Goal: Task Accomplishment & Management: Use online tool/utility

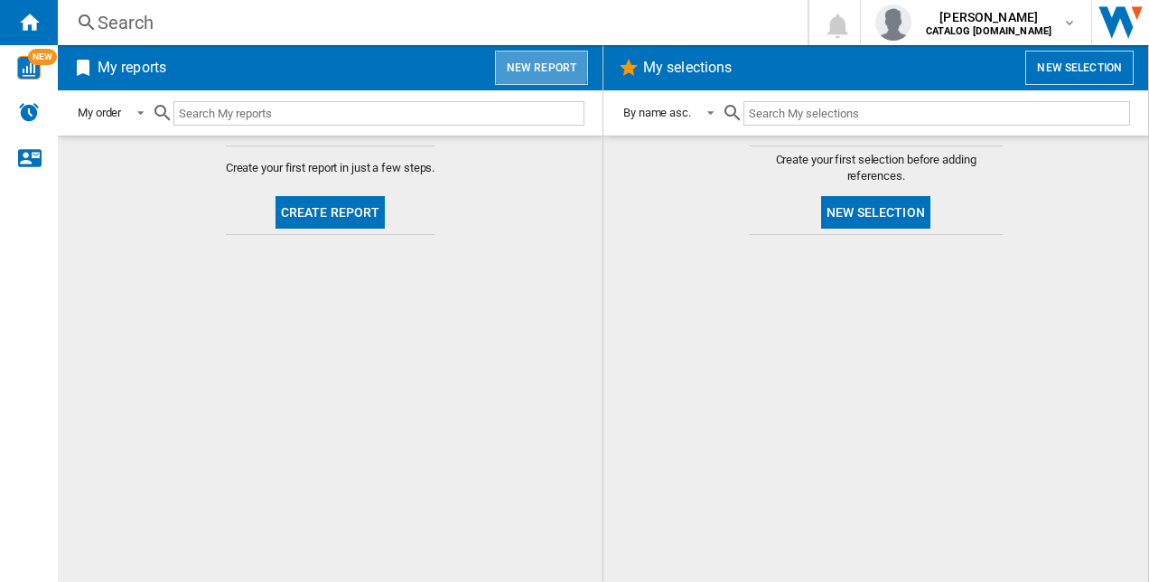
click at [516, 63] on button "New report" at bounding box center [541, 68] width 93 height 34
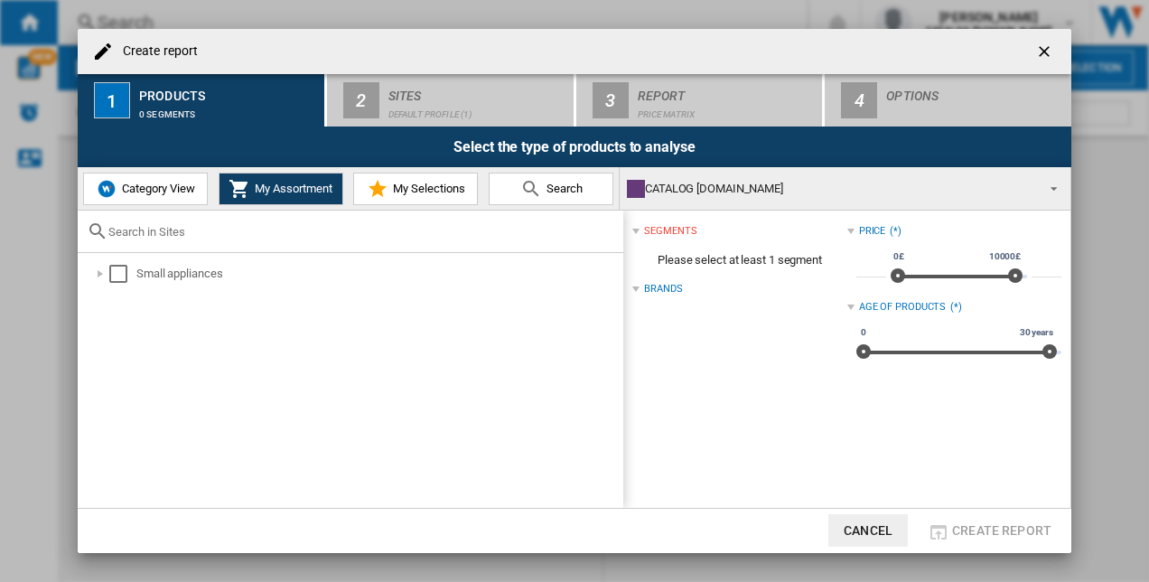
click at [282, 182] on span "My Assortment" at bounding box center [291, 189] width 82 height 14
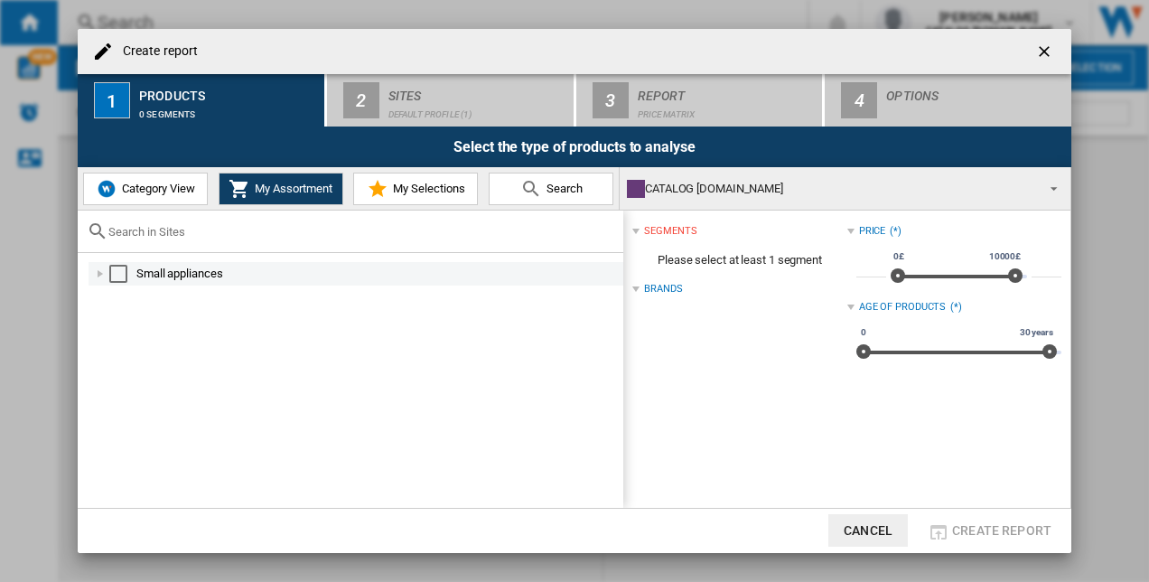
click at [121, 273] on div "Select" at bounding box center [118, 274] width 18 height 18
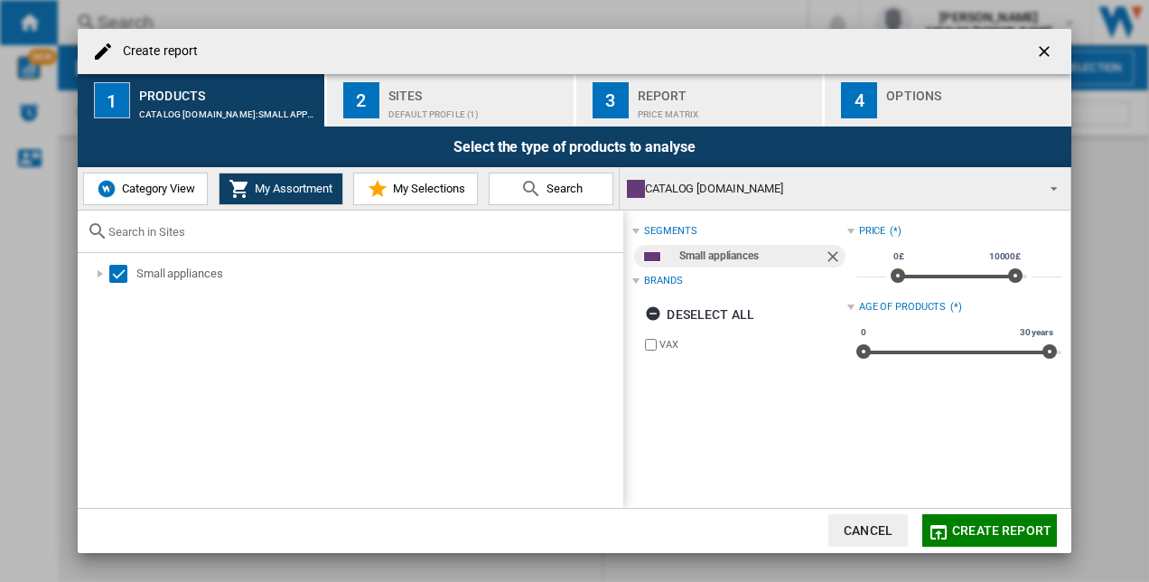
click at [414, 101] on div "Default profile (1)" at bounding box center [477, 109] width 178 height 19
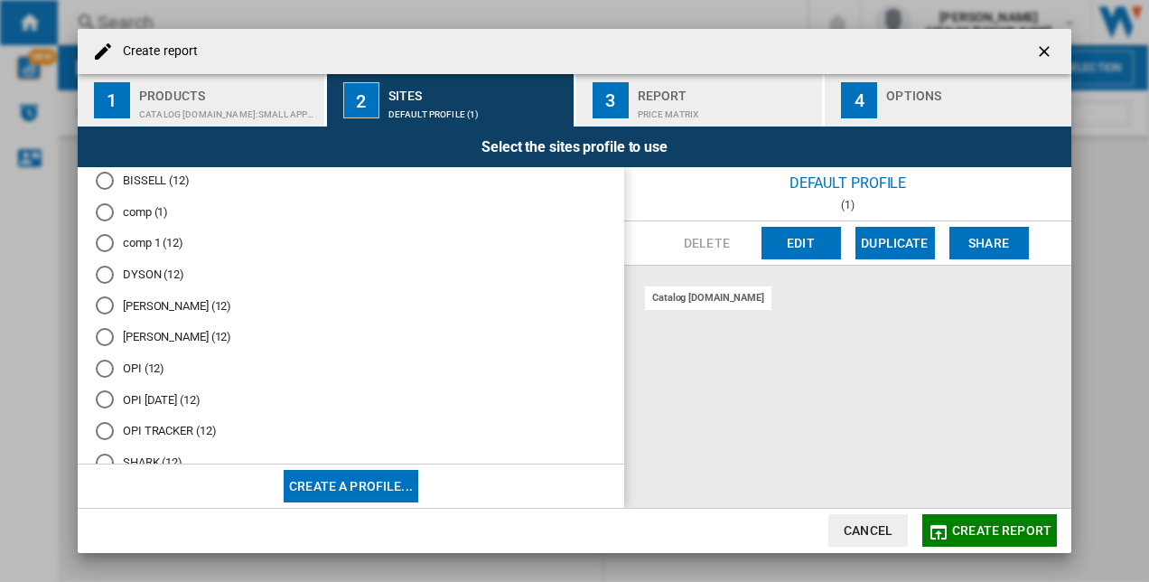
scroll to position [90, 0]
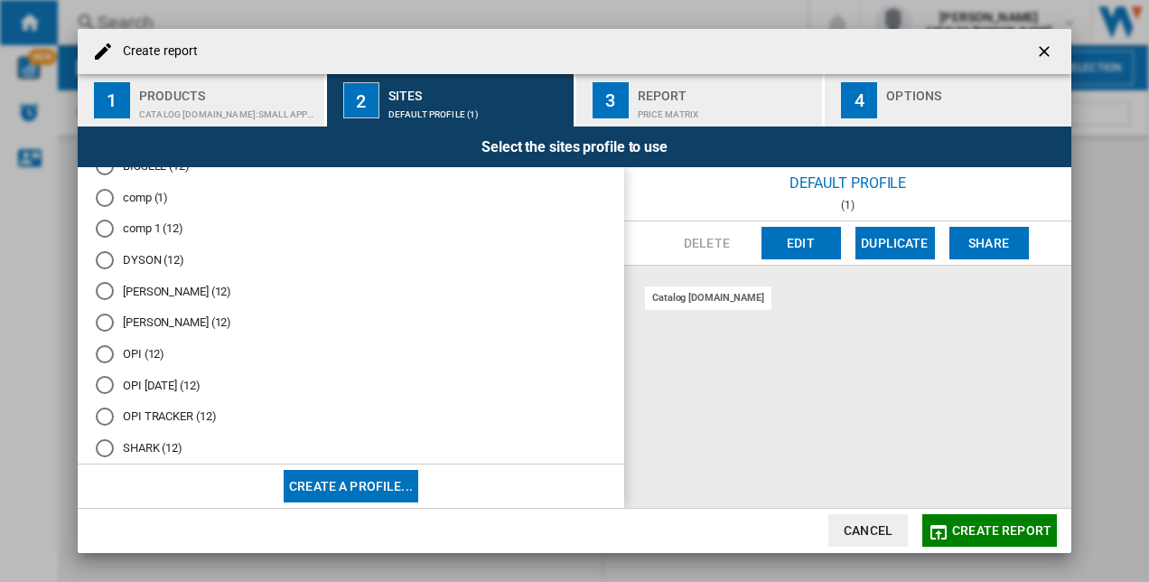
click at [189, 403] on md-radio-group "Default profile (1) AMZ (2) BISSELL (12) comp (1) comp 1 (12) DYSON (12) HENRY …" at bounding box center [351, 298] width 510 height 407
click at [182, 415] on md-radio-button "OPI TRACKER (12)" at bounding box center [351, 416] width 510 height 17
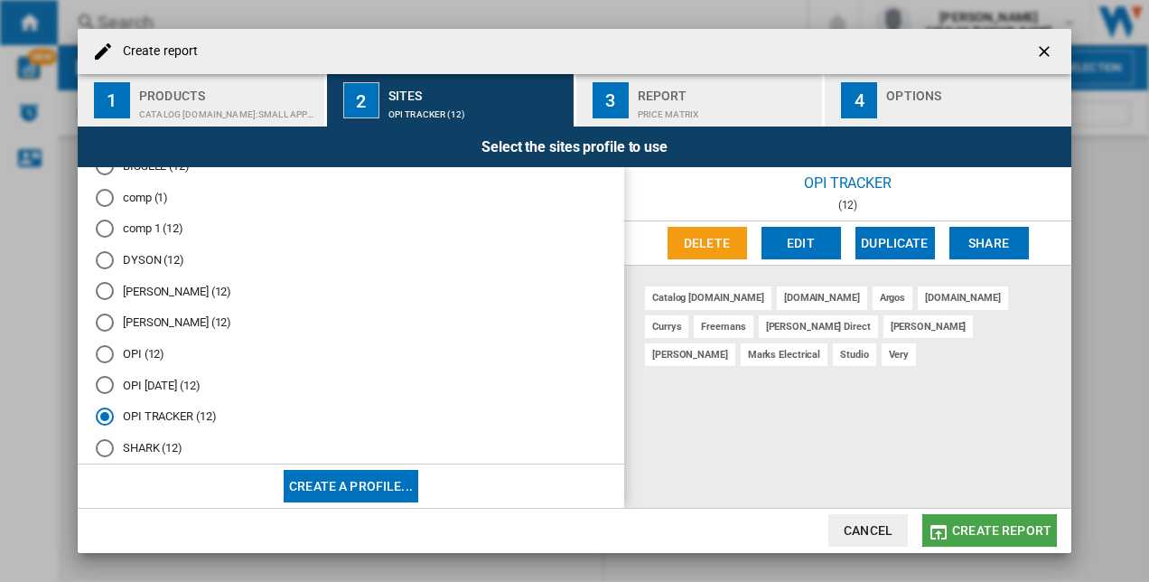
click at [986, 531] on span "Create report" at bounding box center [1001, 530] width 99 height 14
